Goal: Information Seeking & Learning: Learn about a topic

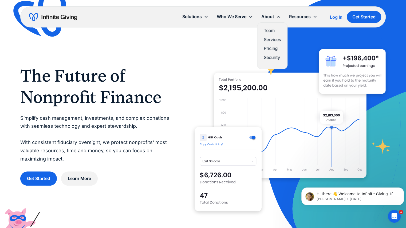
click at [271, 31] on link "Team" at bounding box center [272, 30] width 17 height 7
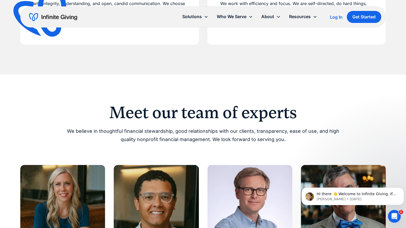
scroll to position [454, 0]
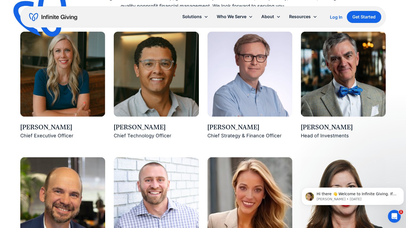
click at [54, 129] on div "Karen Houghton" at bounding box center [62, 127] width 85 height 9
click at [54, 92] on img at bounding box center [62, 73] width 85 height 85
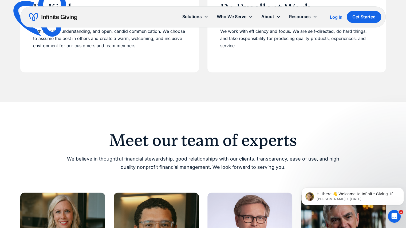
scroll to position [267, 0]
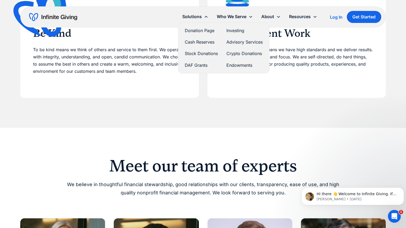
click at [201, 18] on div "Solutions" at bounding box center [191, 16] width 19 height 7
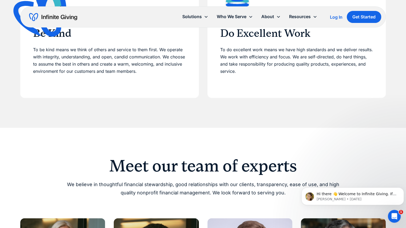
click at [201, 18] on div "Solutions" at bounding box center [191, 16] width 19 height 7
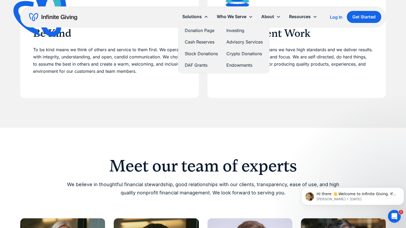
click at [236, 42] on link "Advisory Services" at bounding box center [244, 41] width 36 height 7
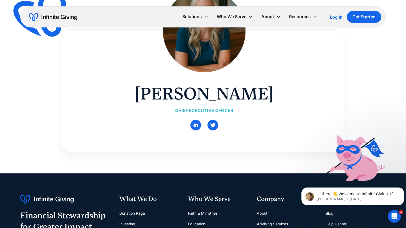
click at [206, 112] on div "Chief Executive Officer" at bounding box center [204, 110] width 139 height 7
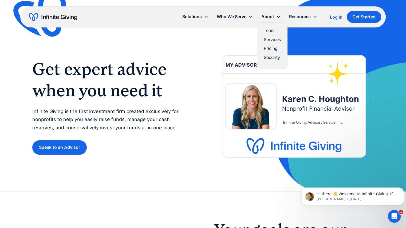
click at [273, 50] on link "Pricing" at bounding box center [272, 48] width 17 height 7
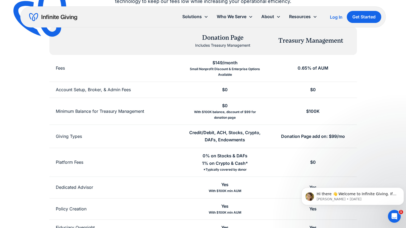
scroll to position [81, 0]
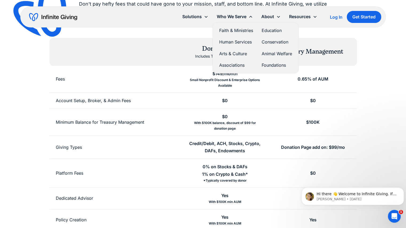
click at [270, 65] on link "Foundations" at bounding box center [276, 65] width 30 height 7
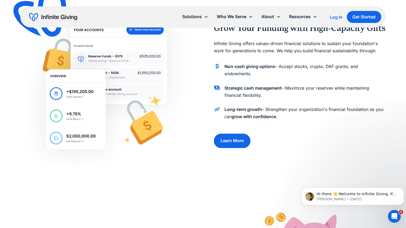
scroll to position [80, 0]
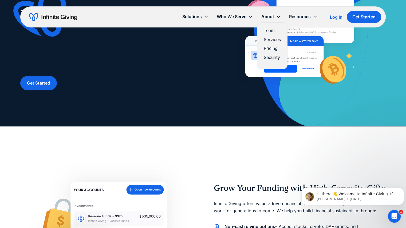
click at [270, 27] on link "Team" at bounding box center [272, 30] width 17 height 7
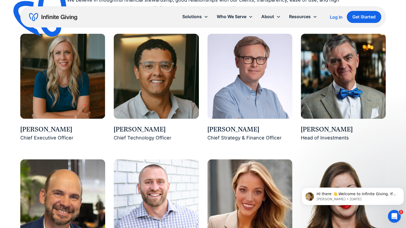
scroll to position [374, 0]
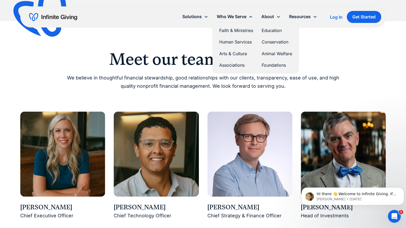
click at [266, 64] on link "Foundations" at bounding box center [276, 65] width 30 height 7
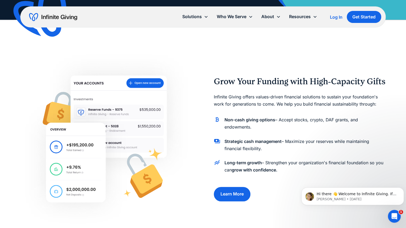
scroll to position [80, 0]
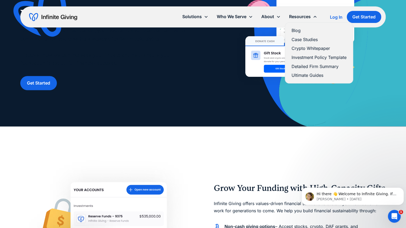
click at [311, 65] on link "Detailed Firm Summary" at bounding box center [318, 66] width 55 height 7
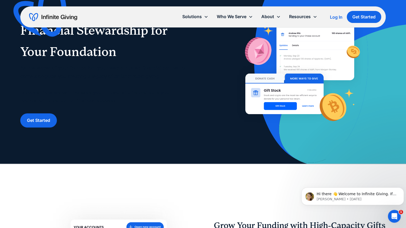
scroll to position [0, 0]
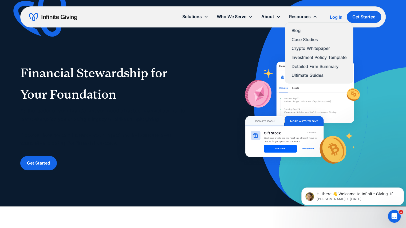
click at [314, 65] on link "Detailed Firm Summary" at bounding box center [318, 66] width 55 height 7
